Goal: Information Seeking & Learning: Learn about a topic

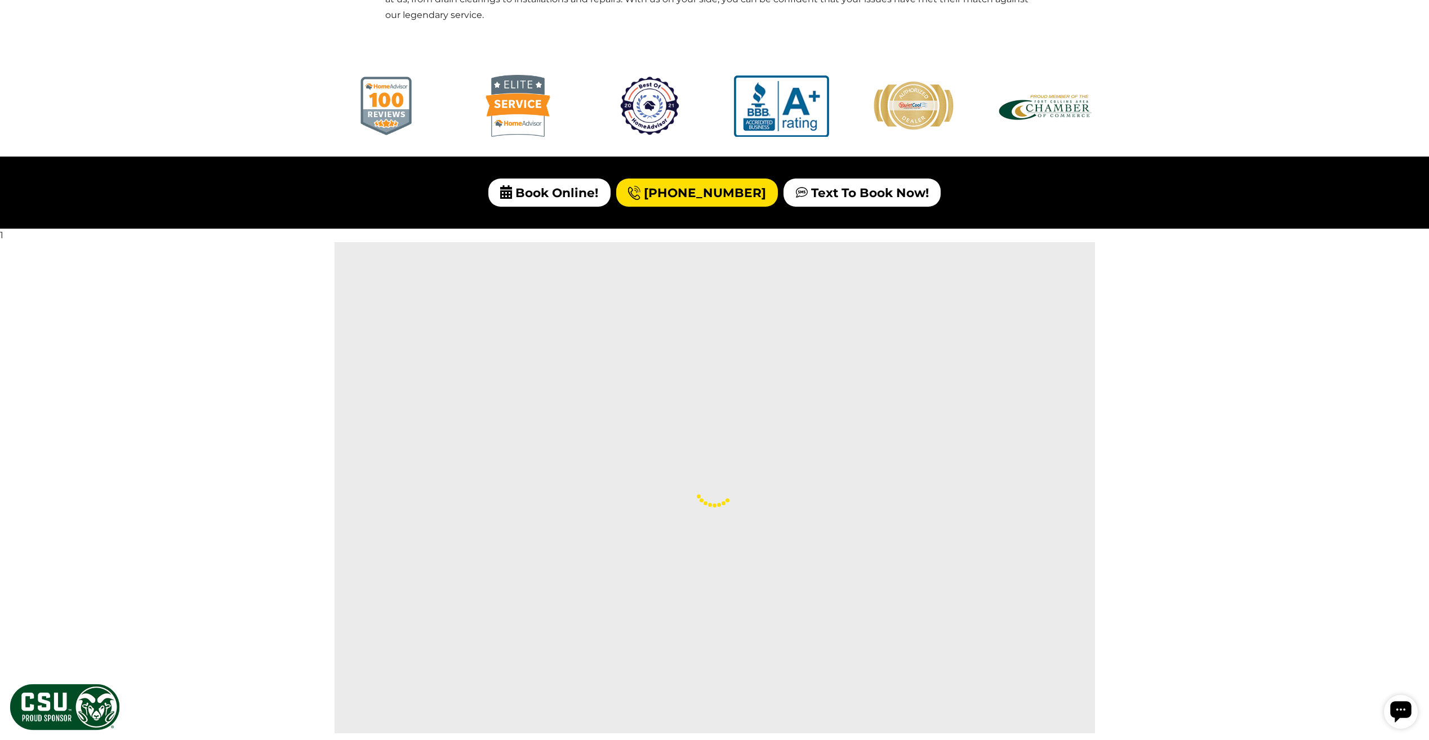
scroll to position [1494, 0]
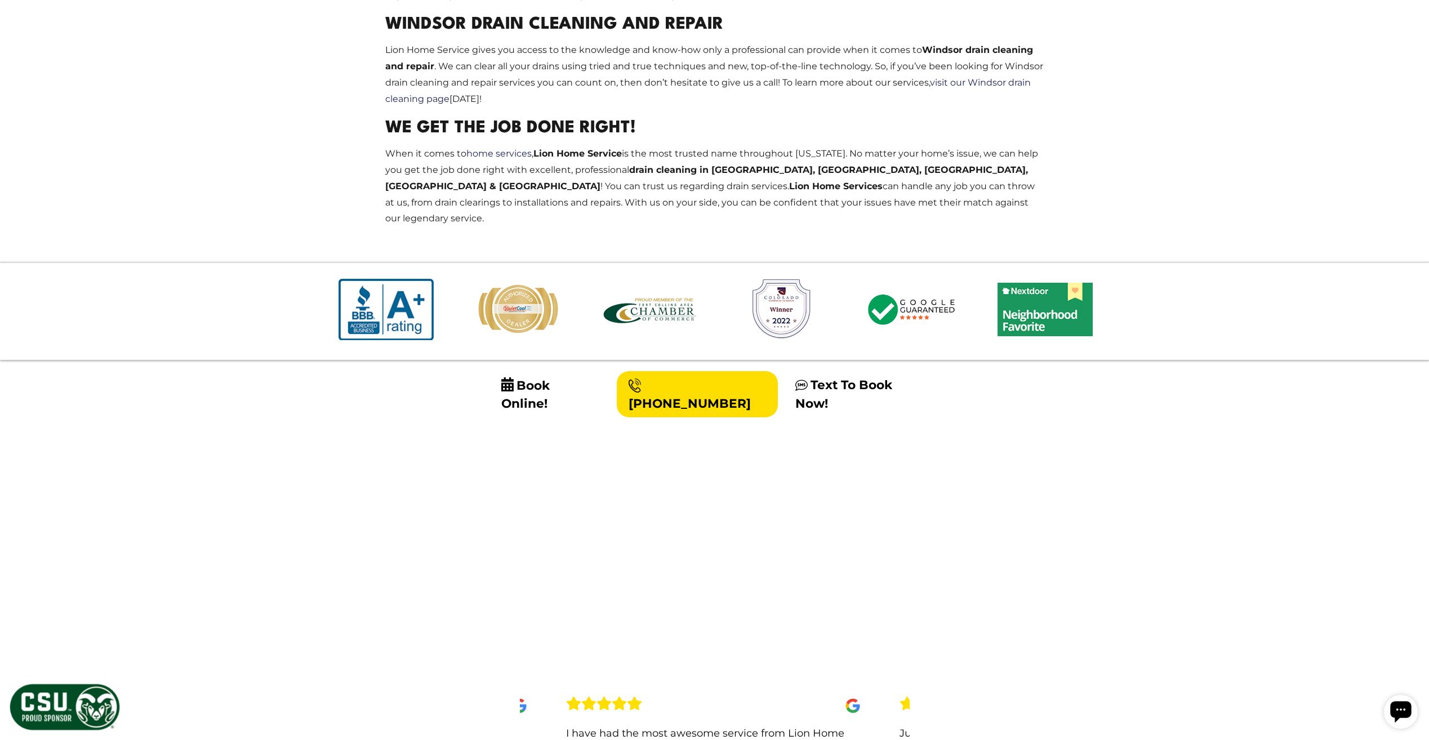
scroll to position [1239, 0]
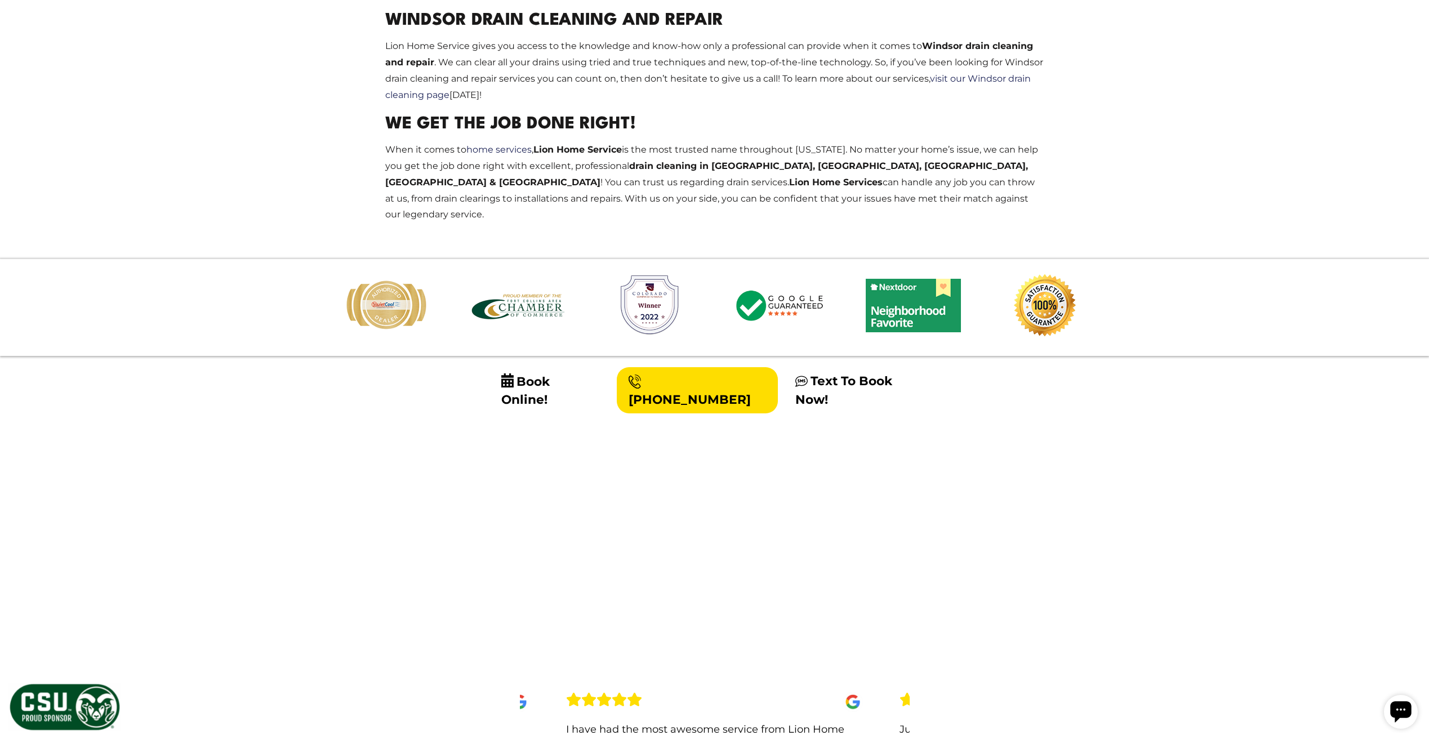
click at [86, 208] on body "Calls Answered 24/7 (970) 235-2845" at bounding box center [714, 366] width 1429 height 3210
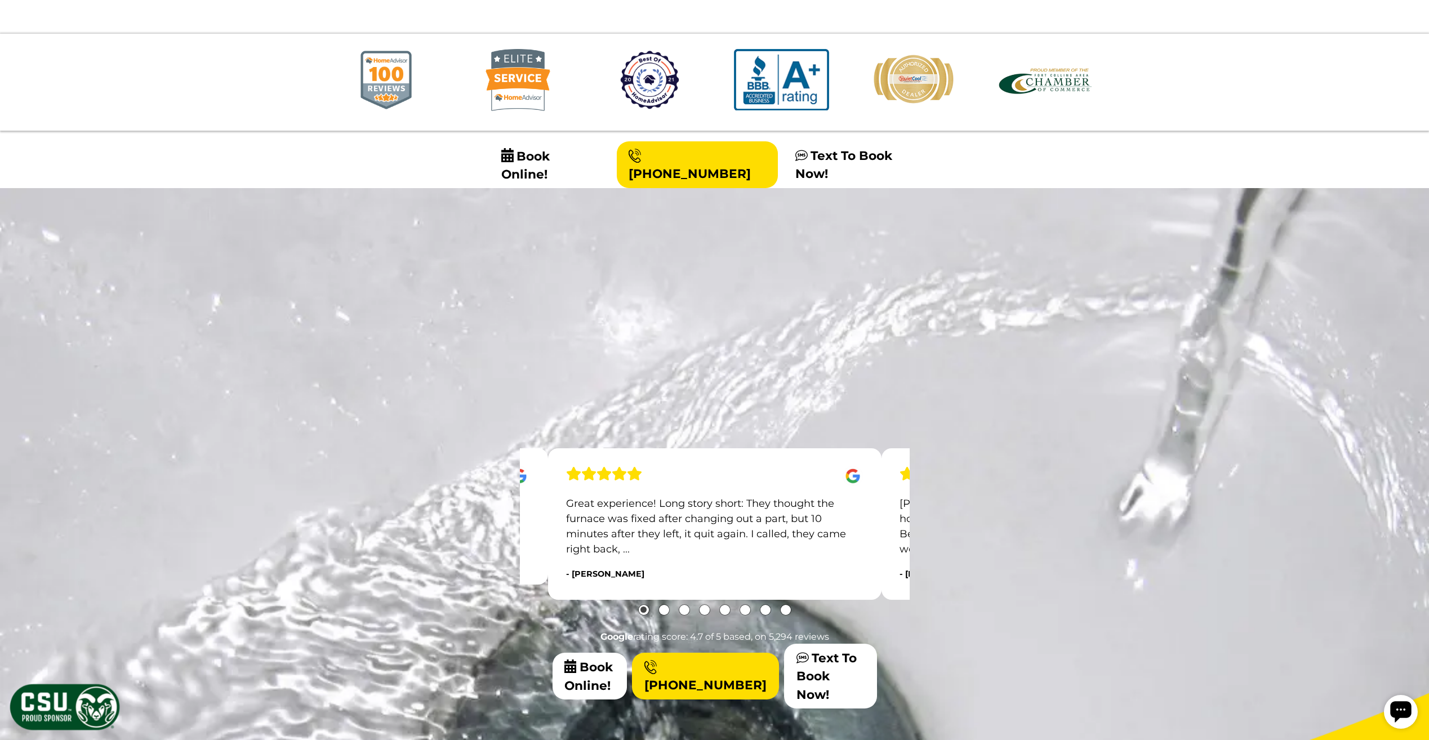
scroll to position [1465, 0]
drag, startPoint x: 271, startPoint y: 404, endPoint x: 330, endPoint y: 407, distance: 58.7
click at [328, 418] on div "Ask for Blake! He was a lot more experienced than I expected and did a great jo…" at bounding box center [714, 563] width 1411 height 291
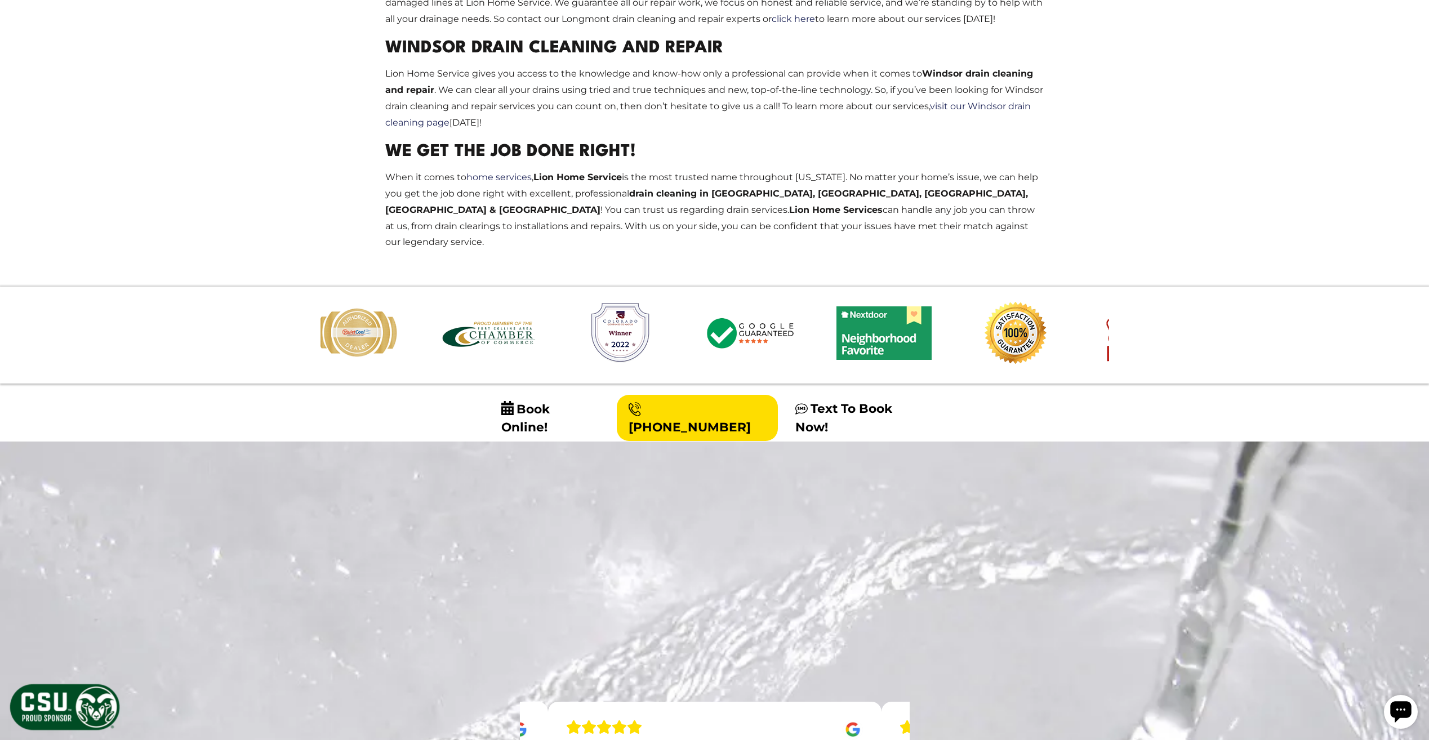
scroll to position [0, 0]
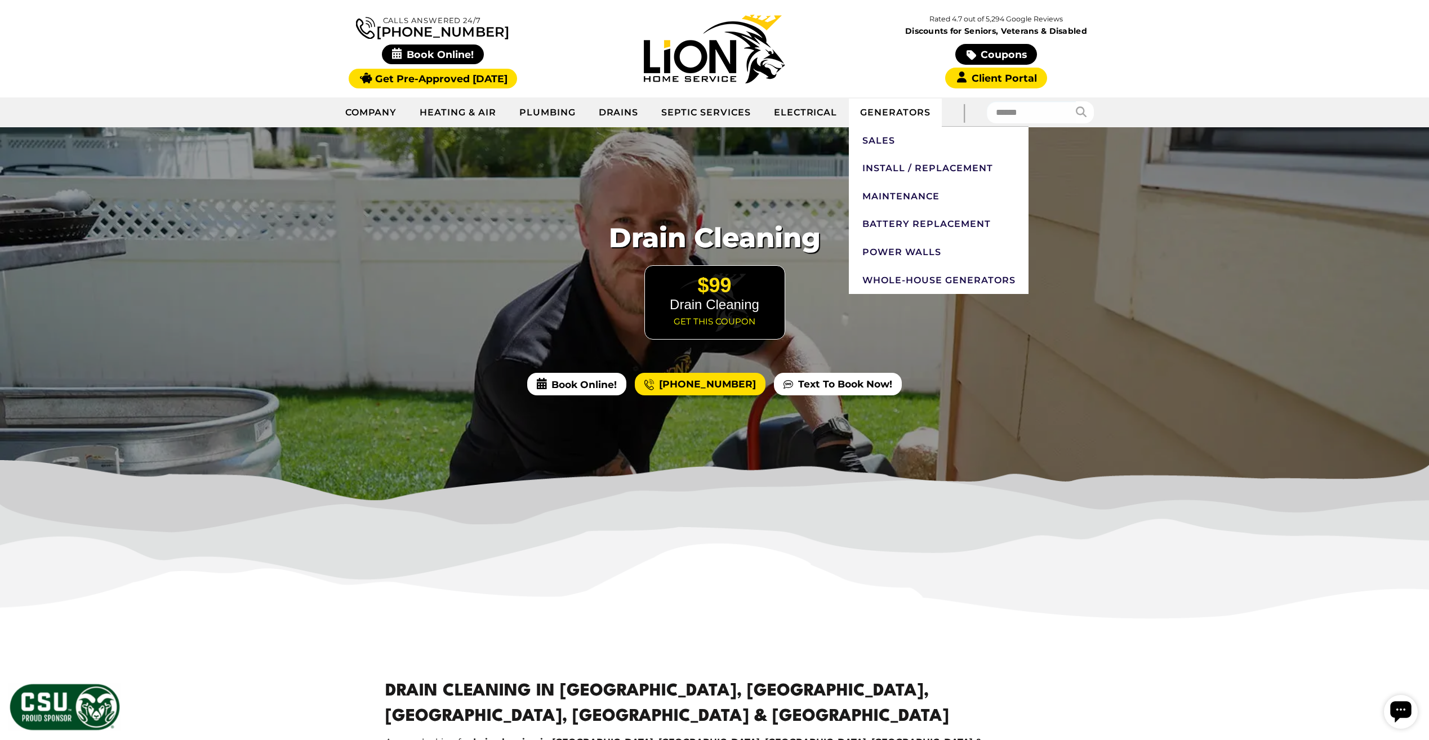
click at [872, 117] on link "Generators" at bounding box center [895, 113] width 93 height 28
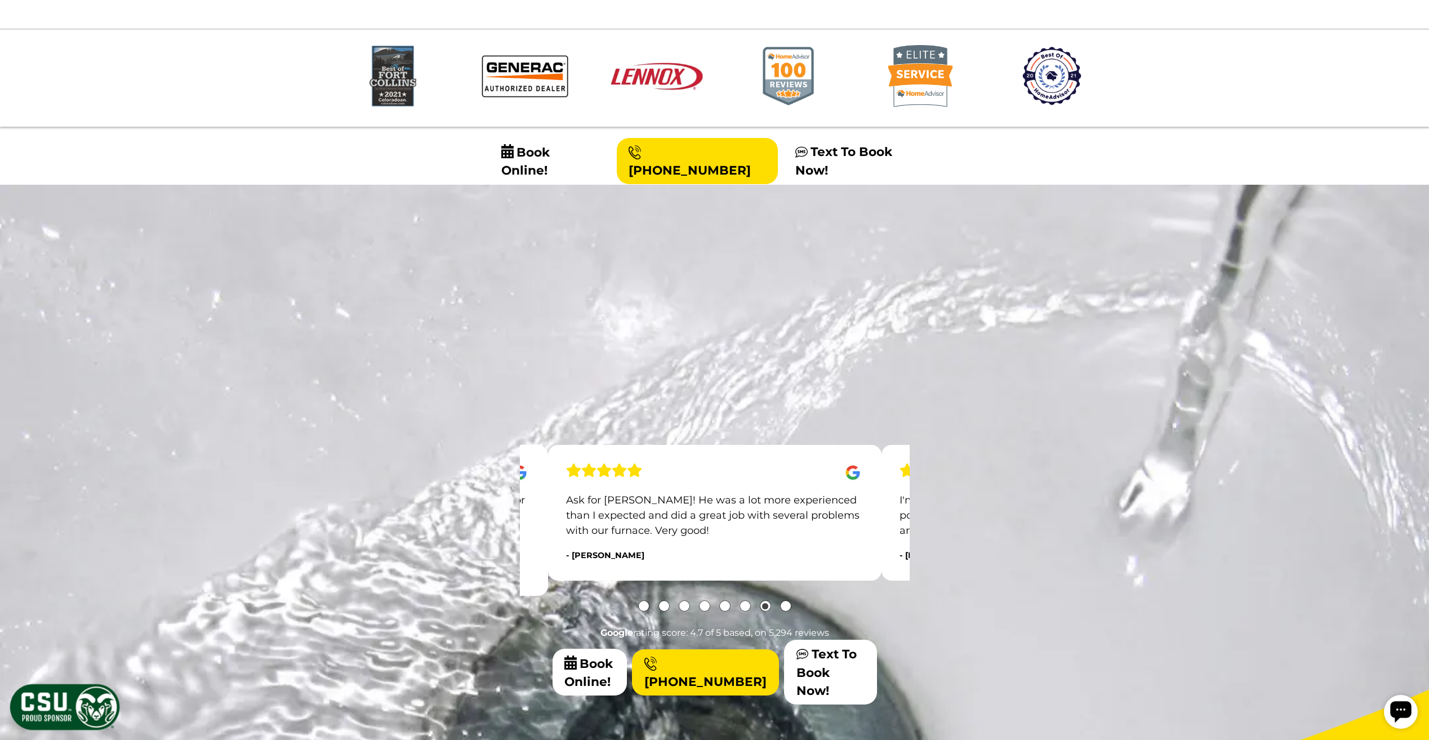
scroll to position [1465, 0]
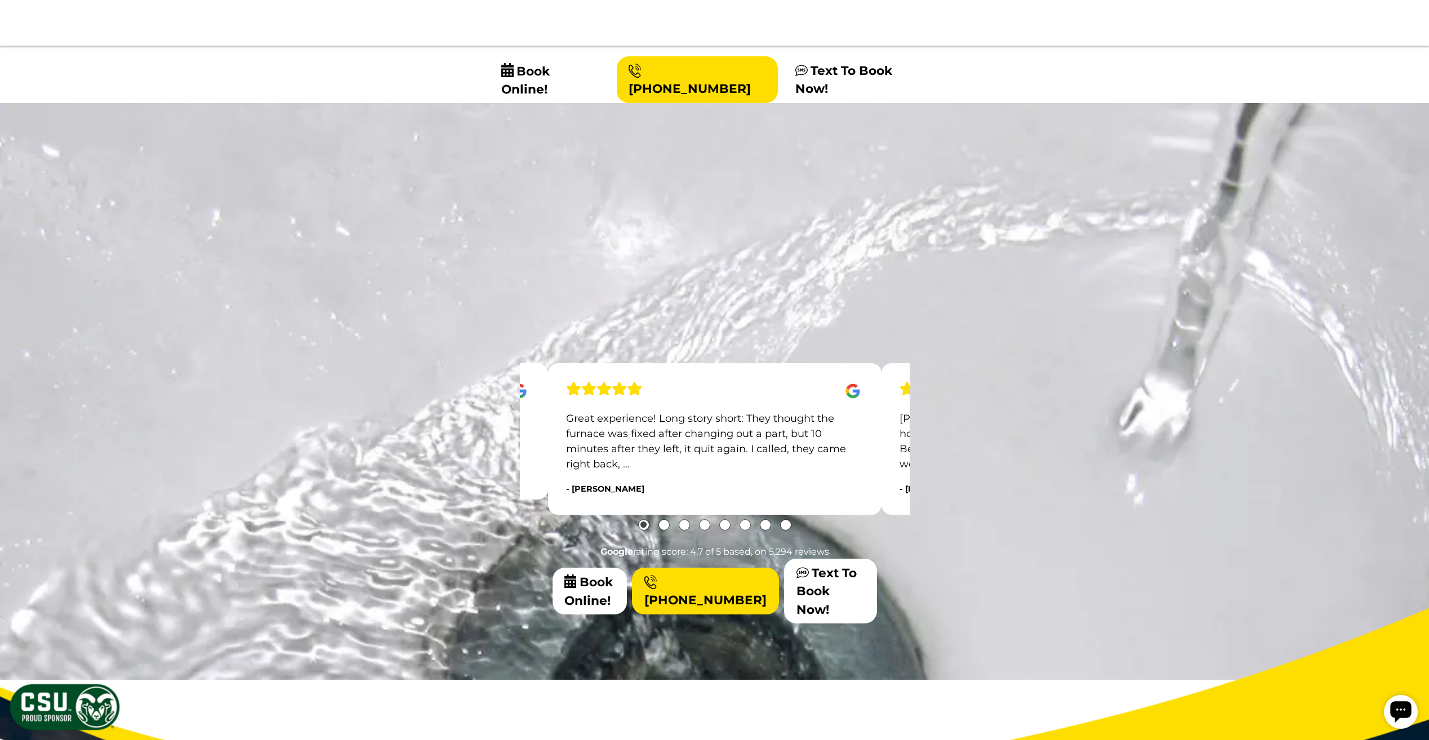
scroll to position [1417, 0]
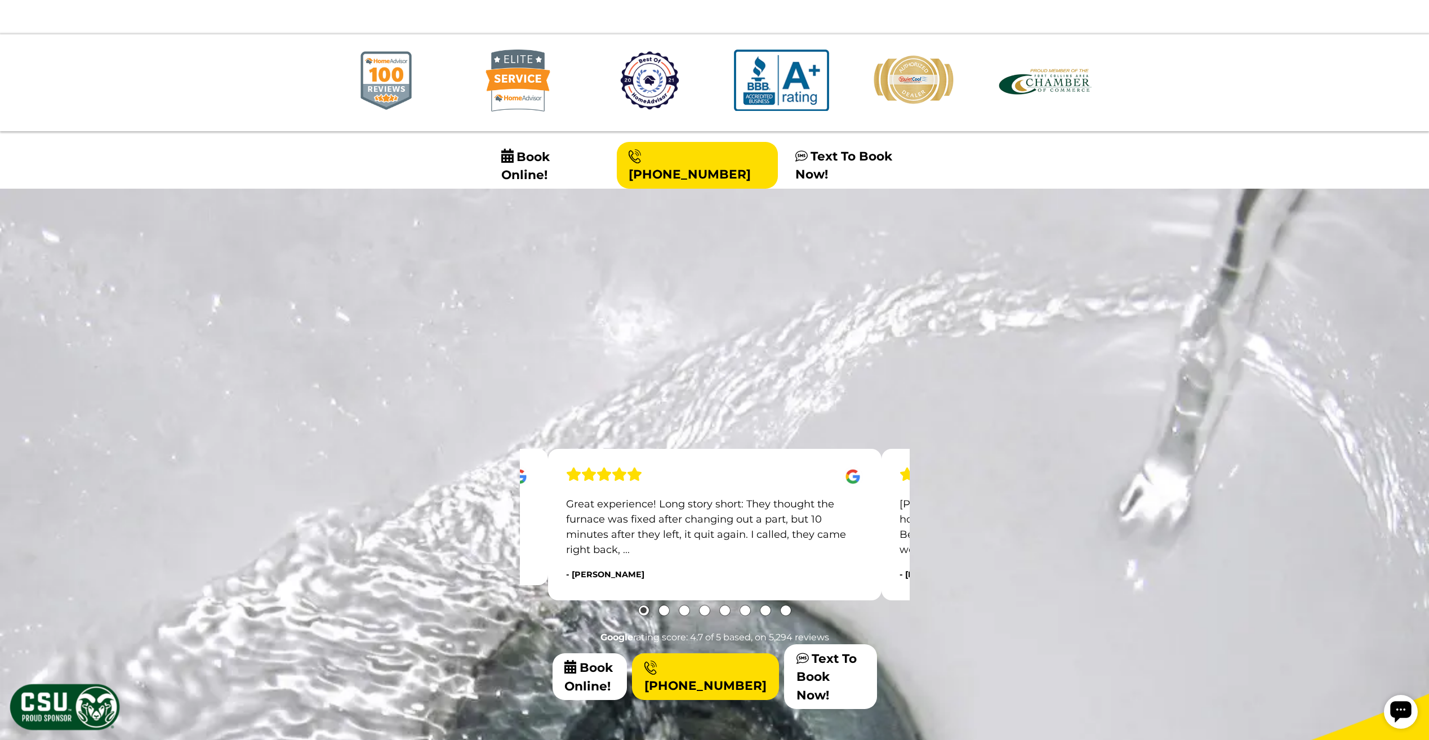
scroll to position [1417, 0]
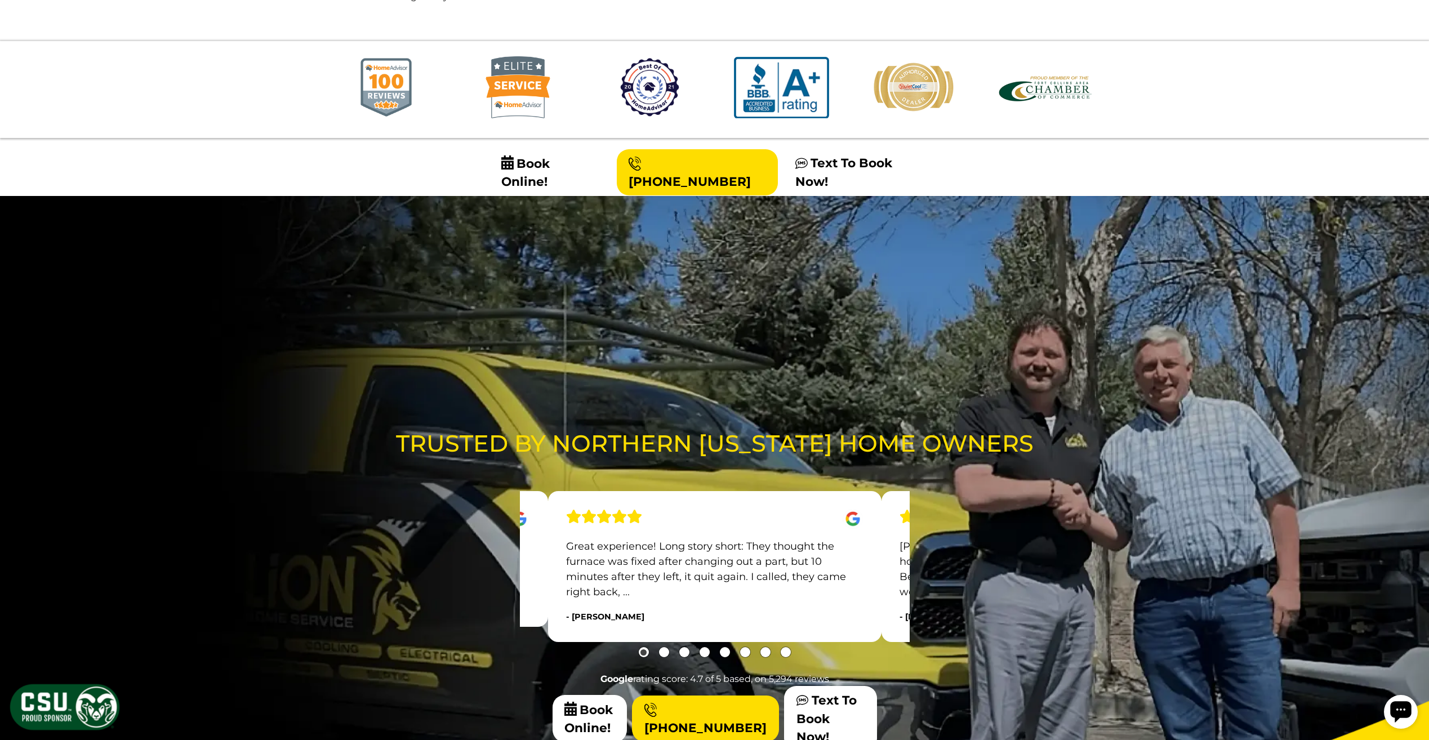
scroll to position [1455, 0]
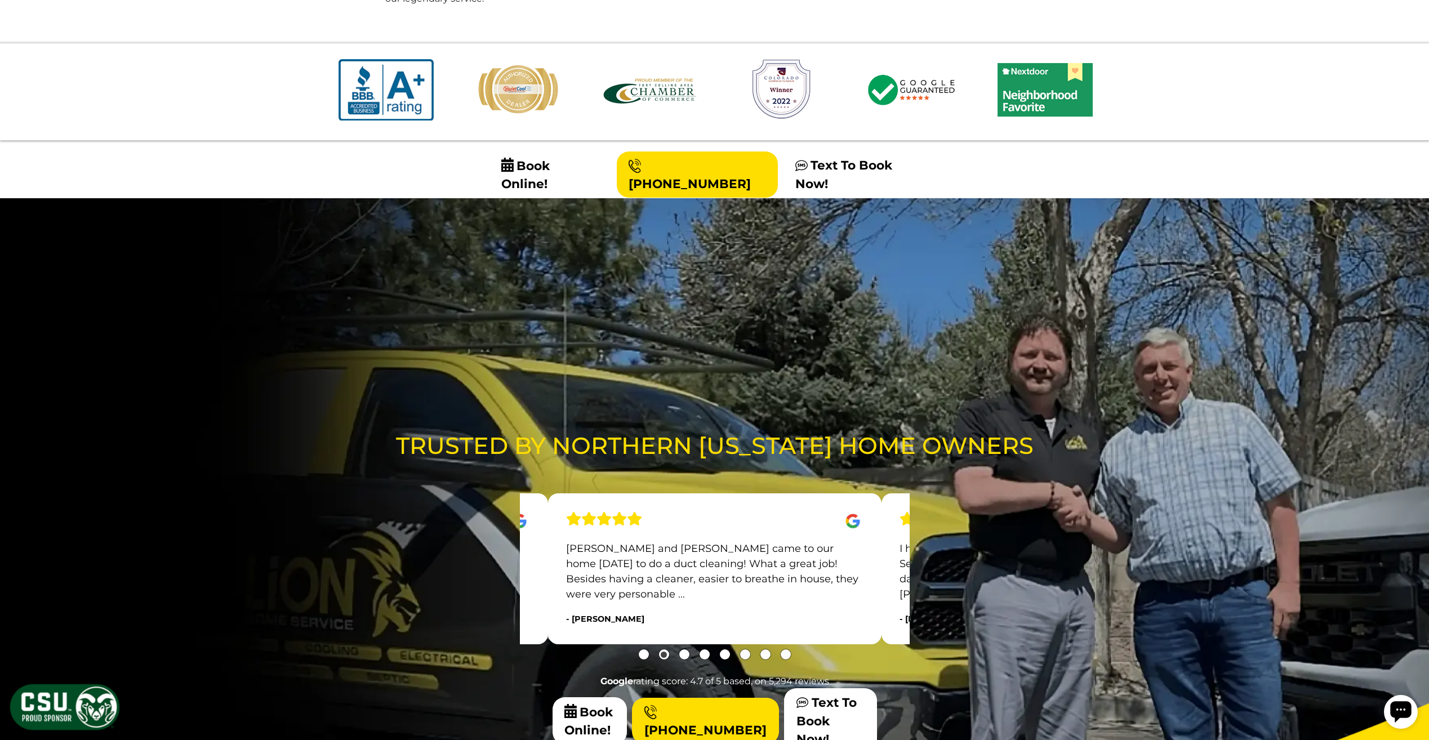
drag, startPoint x: 1199, startPoint y: 326, endPoint x: 692, endPoint y: 283, distance: 508.9
click at [998, 428] on div "Trusted by Northern Colorado Home Owners Ask for Blake! He was a lot more exper…" at bounding box center [714, 591] width 1411 height 326
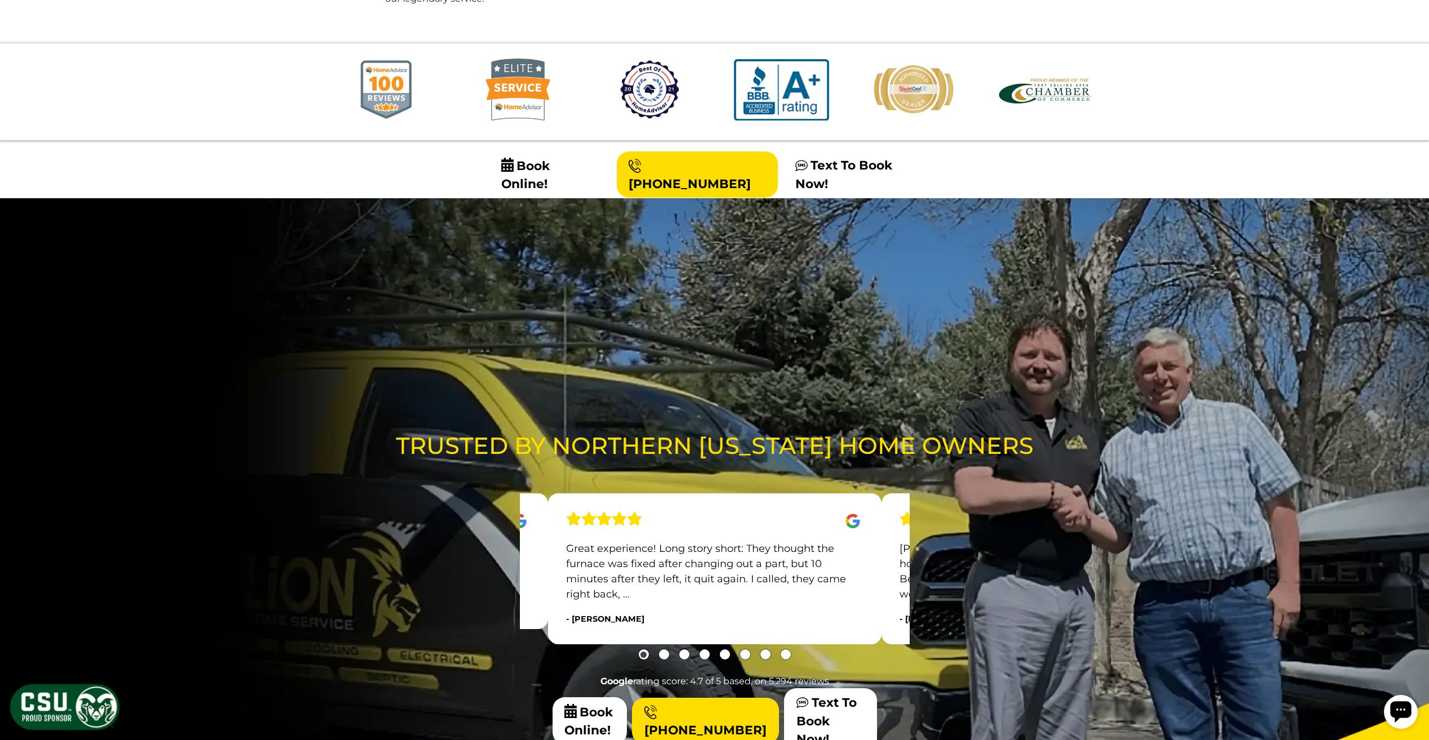
scroll to position [1456, 0]
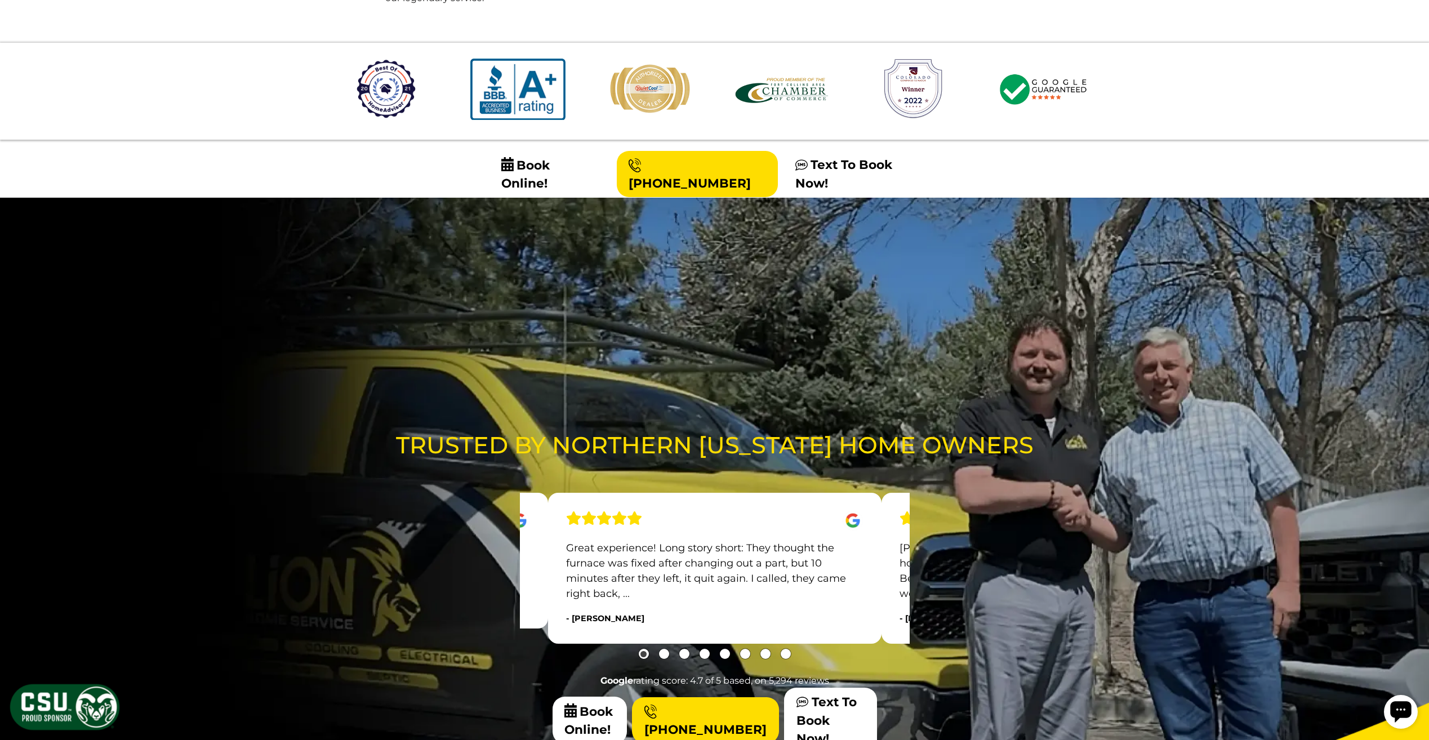
click at [1220, 272] on section "Trusted by Northern [US_STATE] Home Owners Ask for [PERSON_NAME]! He was a lot …" at bounding box center [714, 486] width 1429 height 577
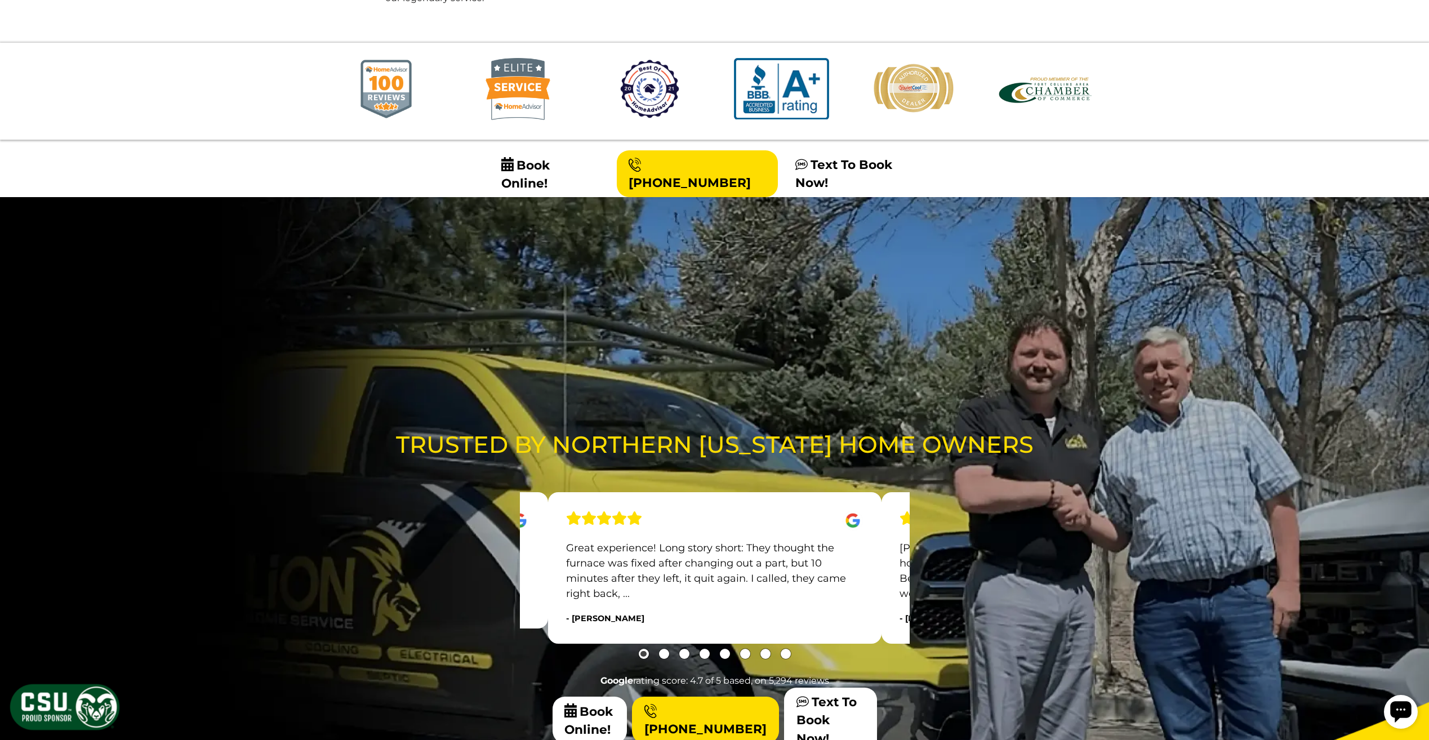
scroll to position [1456, 0]
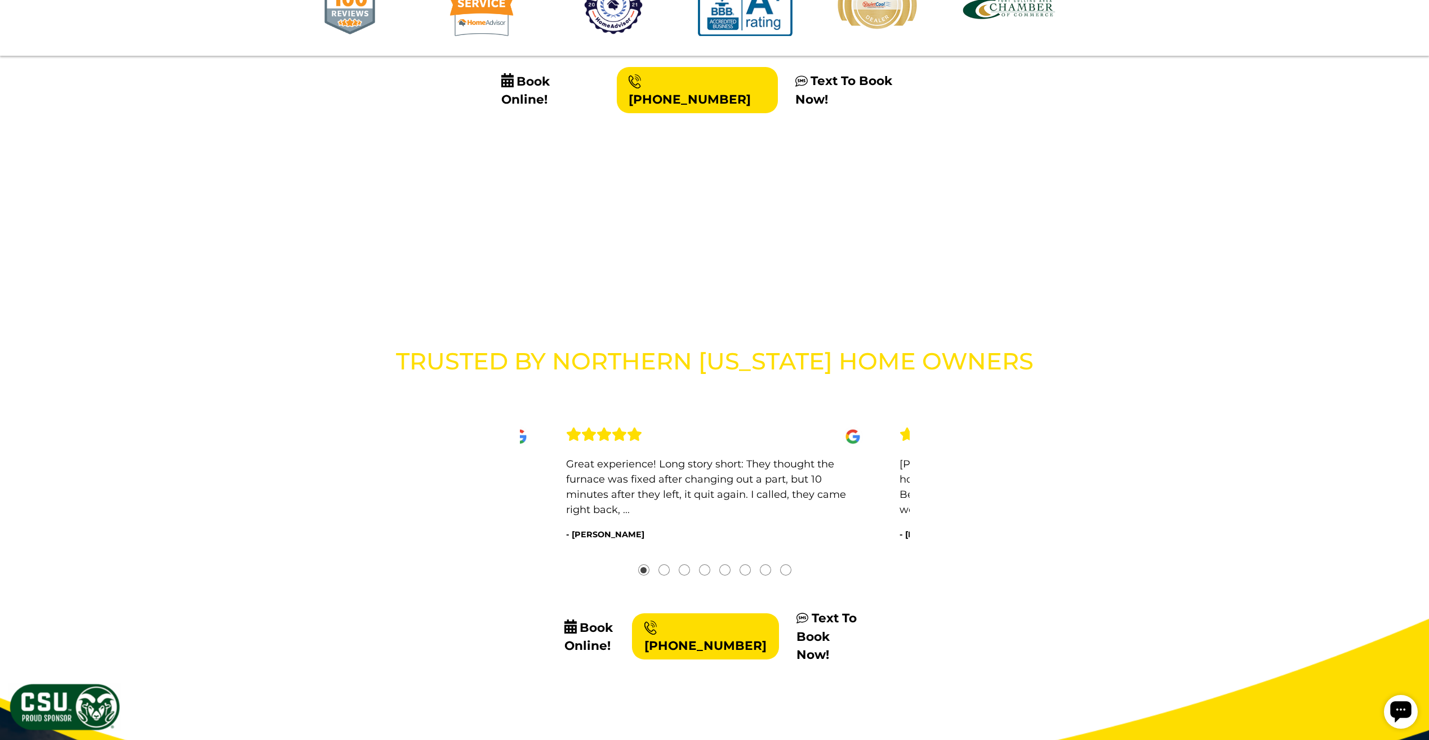
scroll to position [1570, 0]
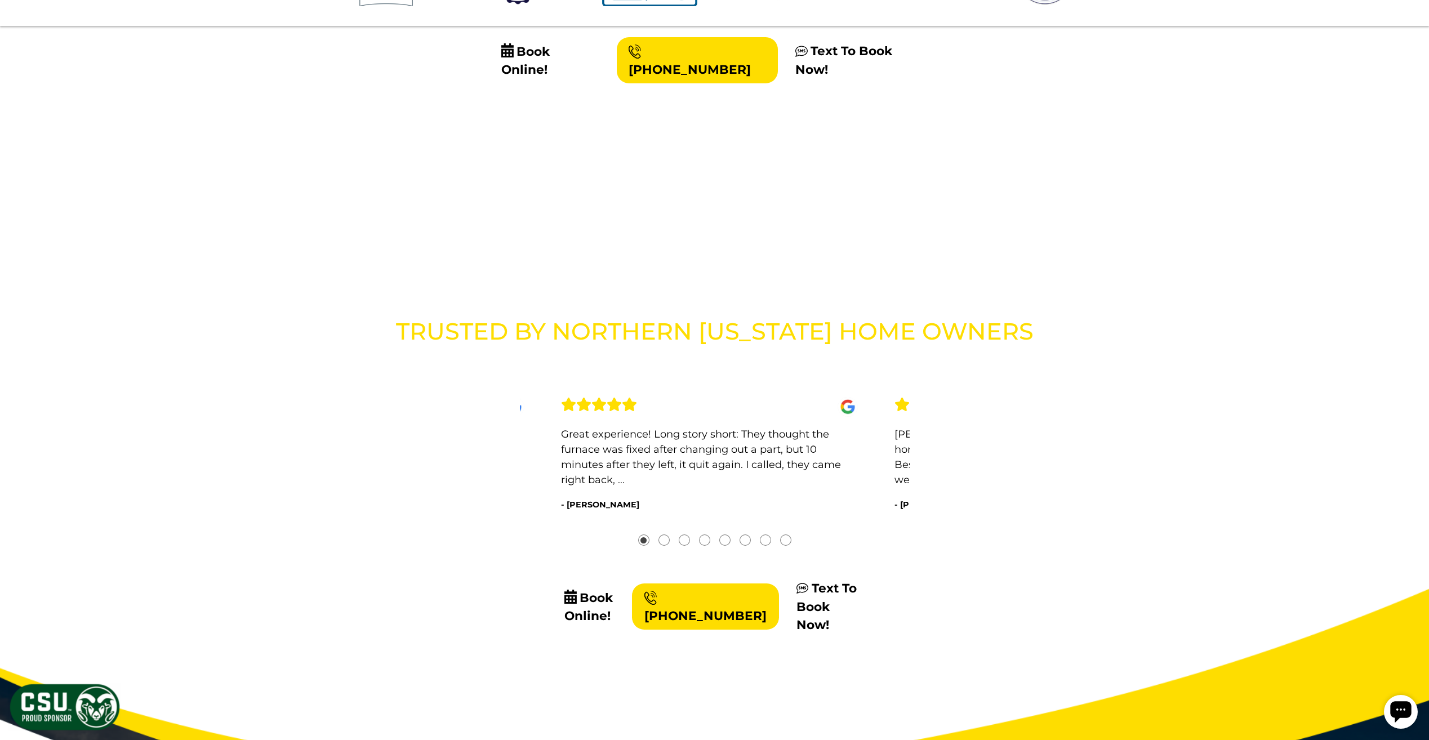
drag, startPoint x: 803, startPoint y: 344, endPoint x: 699, endPoint y: 332, distance: 104.4
click at [740, 427] on p "Great experience! Long story short: They thought the furnace was fixed after ch…" at bounding box center [709, 457] width 297 height 61
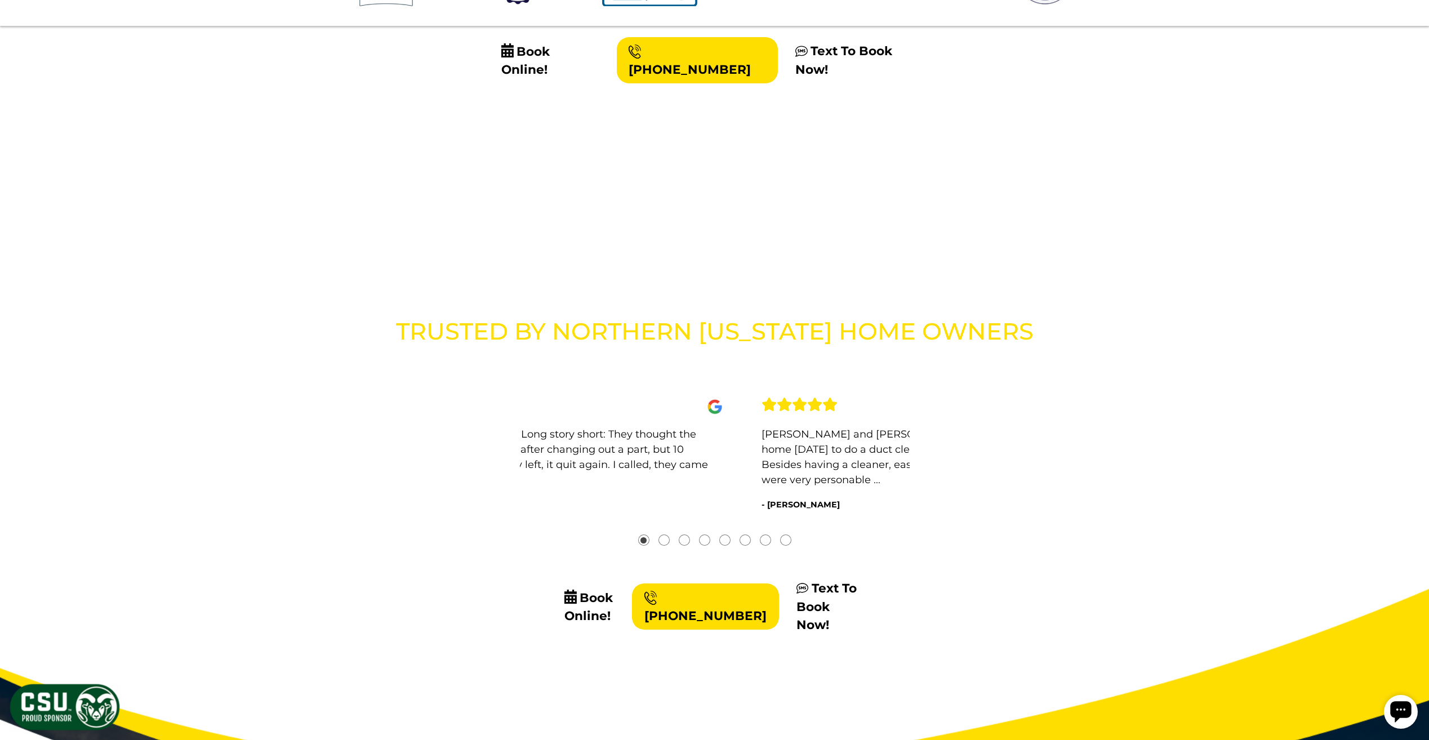
drag, startPoint x: 808, startPoint y: 331, endPoint x: 614, endPoint y: 347, distance: 195.0
click at [744, 379] on div "[PERSON_NAME] and [PERSON_NAME] came to our home [DATE] to do a duct cleaning! …" at bounding box center [911, 455] width 334 height 152
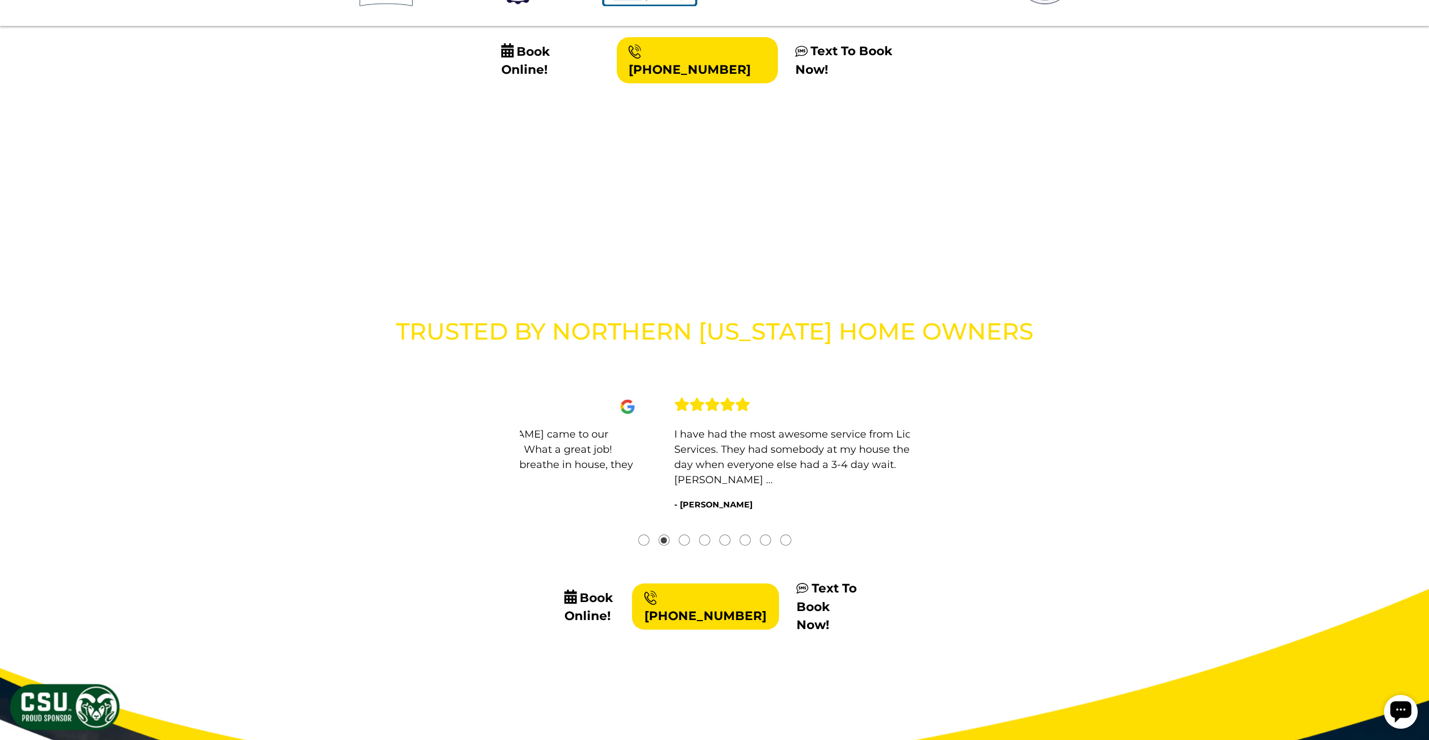
drag, startPoint x: 860, startPoint y: 336, endPoint x: 527, endPoint y: 334, distance: 333.0
click at [534, 379] on div "[PERSON_NAME] and [PERSON_NAME] came to our home [DATE] to do a duct cleaning! …" at bounding box center [490, 455] width 334 height 152
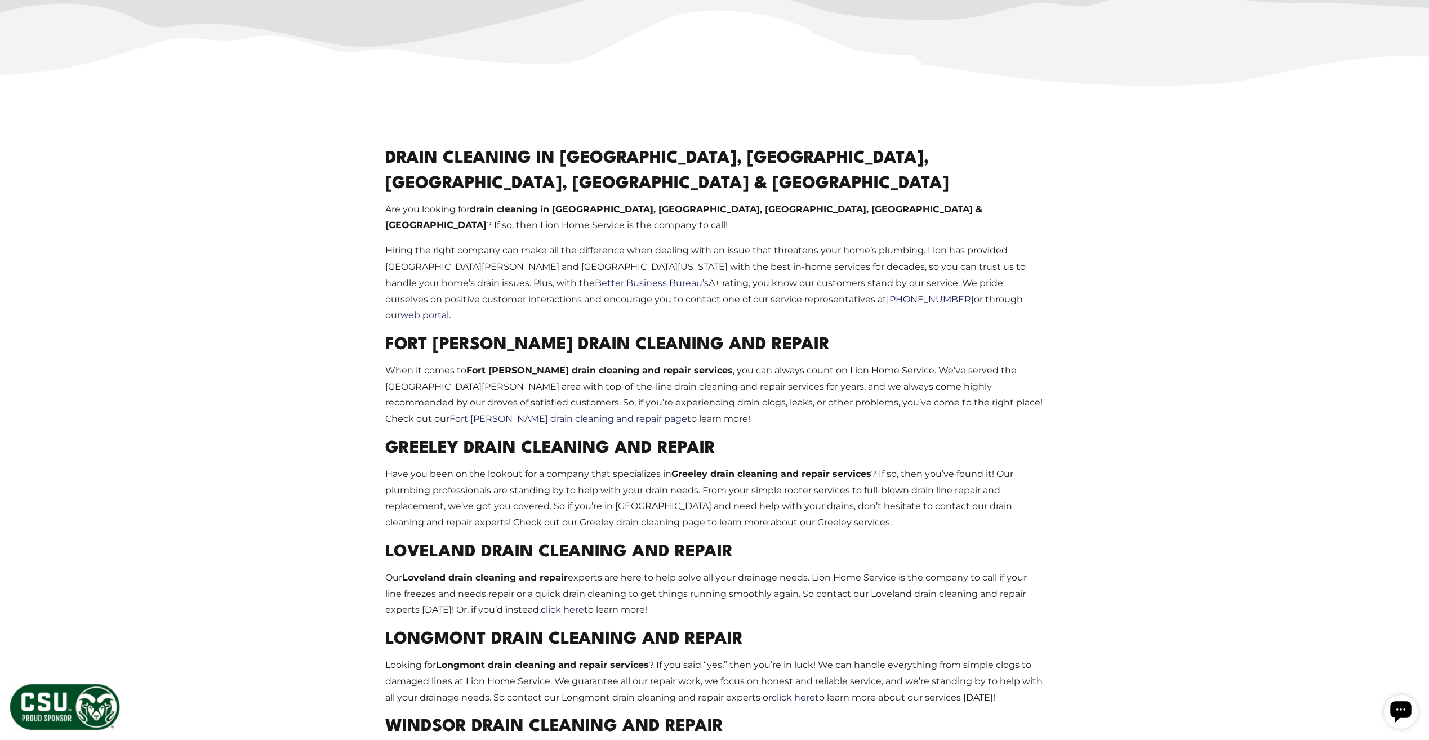
scroll to position [96, 0]
